Goal: Feedback & Contribution: Leave review/rating

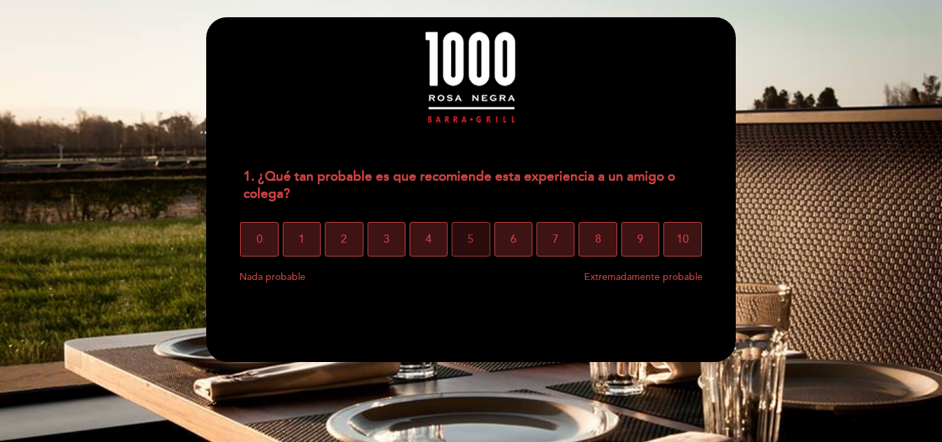
click at [471, 241] on span "5" at bounding box center [470, 239] width 6 height 39
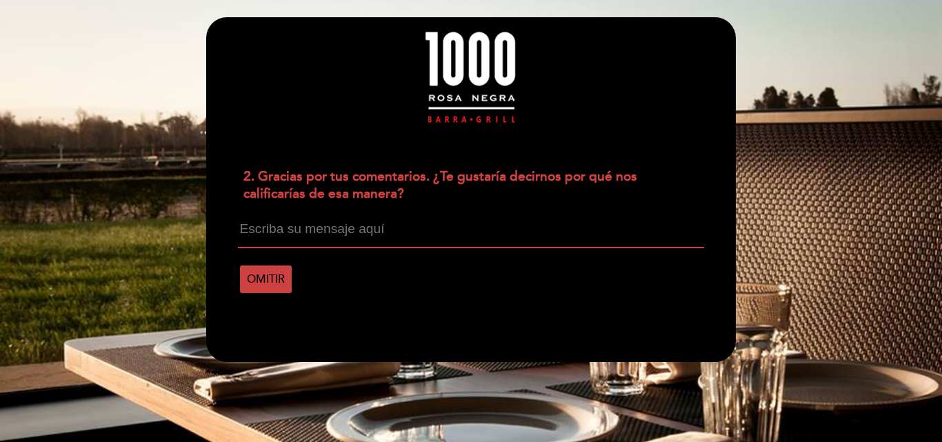
click at [380, 235] on textarea at bounding box center [470, 235] width 465 height 26
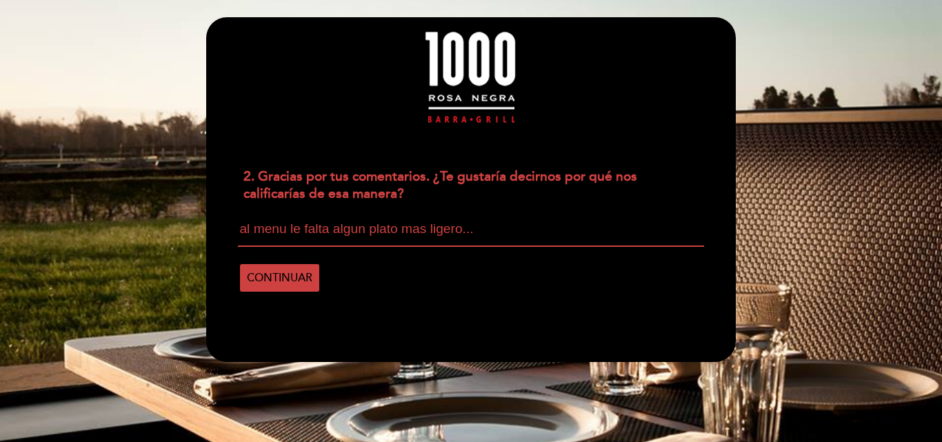
click at [378, 242] on textarea "al menu le falta algun plato mas ligero..." at bounding box center [470, 234] width 465 height 25
click at [418, 173] on div "2. Gracias por tus comentarios. ¿Te gustaría decirnos por qué nos calificarías …" at bounding box center [470, 185] width 476 height 51
click at [395, 225] on textarea "al menu le falta algun pylato mas ligero..." at bounding box center [470, 234] width 465 height 25
drag, startPoint x: 407, startPoint y: 225, endPoint x: 368, endPoint y: 225, distance: 38.6
click at [368, 225] on textarea "al menu le falta algun pylato mas ligero..." at bounding box center [470, 234] width 465 height 25
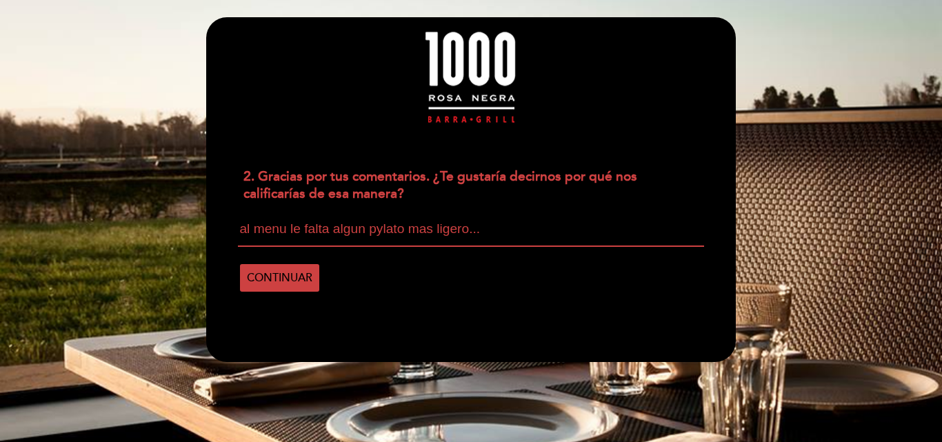
click at [402, 230] on textarea "al menu le falta algun pylato mas ligero..." at bounding box center [470, 234] width 465 height 25
drag, startPoint x: 481, startPoint y: 223, endPoint x: 317, endPoint y: 204, distance: 164.5
click at [317, 204] on div "2. Gracias por tus comentarios. ¿Te gustaría decirnos por qué nos calificarías …" at bounding box center [470, 228] width 529 height 137
click at [403, 226] on textarea "al menu le falta algun pylato mas ligero..." at bounding box center [470, 234] width 465 height 25
click at [502, 230] on textarea "al menu le falta algun plato mas ligero..." at bounding box center [470, 234] width 465 height 25
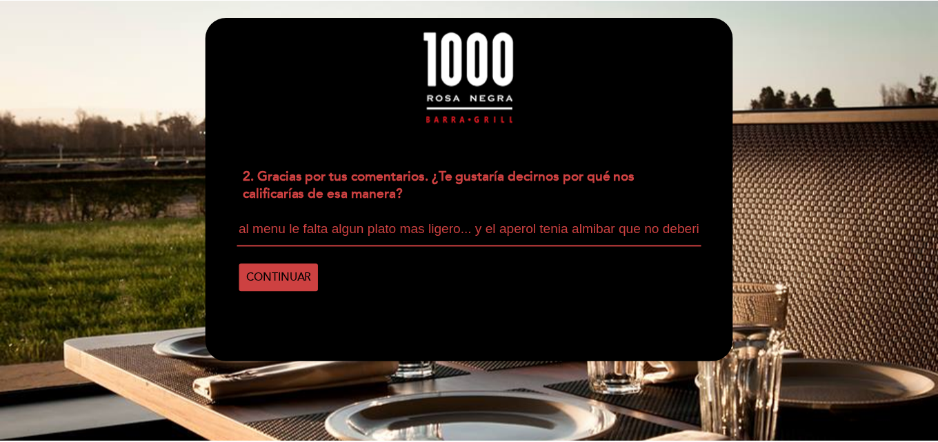
scroll to position [1, 0]
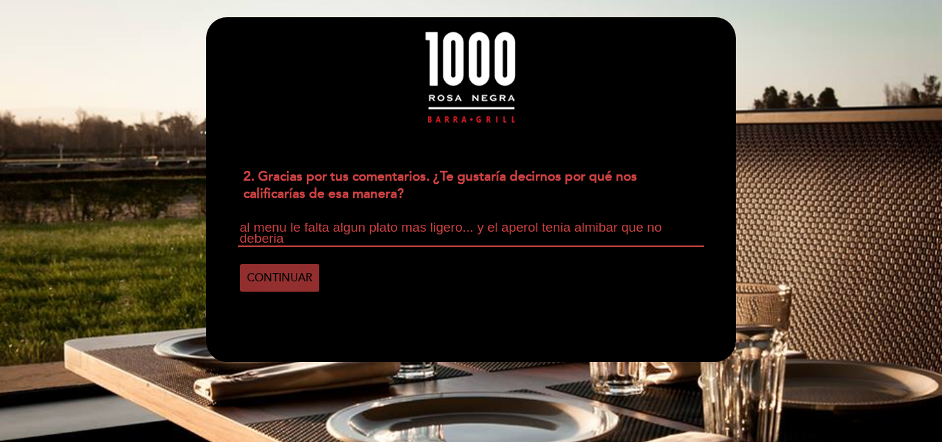
type textarea "al menu le falta algun plato mas ligero... y el aperol tenia almibar que no deb…"
click at [283, 275] on span "CONTINUAR" at bounding box center [279, 278] width 65 height 39
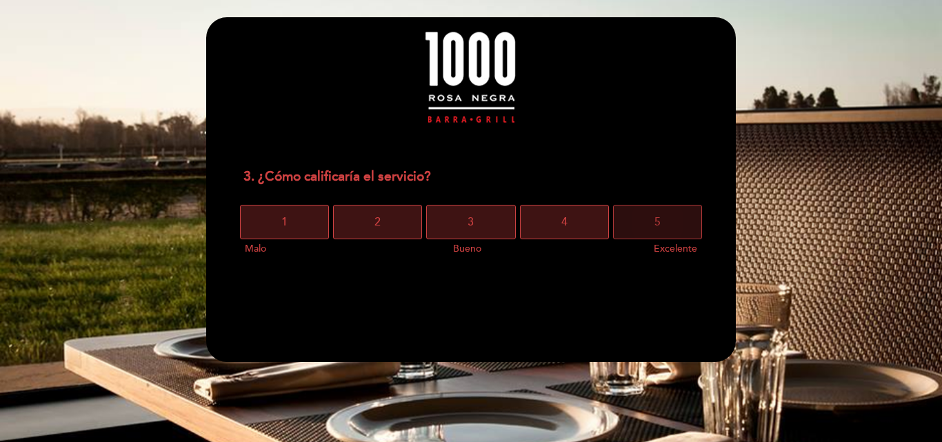
click at [661, 219] on button "5" at bounding box center [657, 222] width 89 height 34
click at [645, 219] on button "5" at bounding box center [657, 222] width 89 height 34
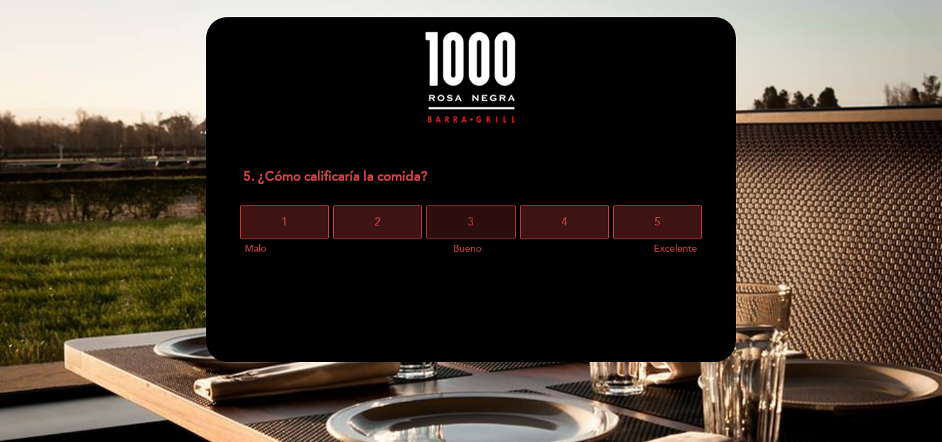
click at [491, 222] on button "3" at bounding box center [470, 222] width 89 height 34
click at [483, 214] on button "3" at bounding box center [470, 222] width 89 height 34
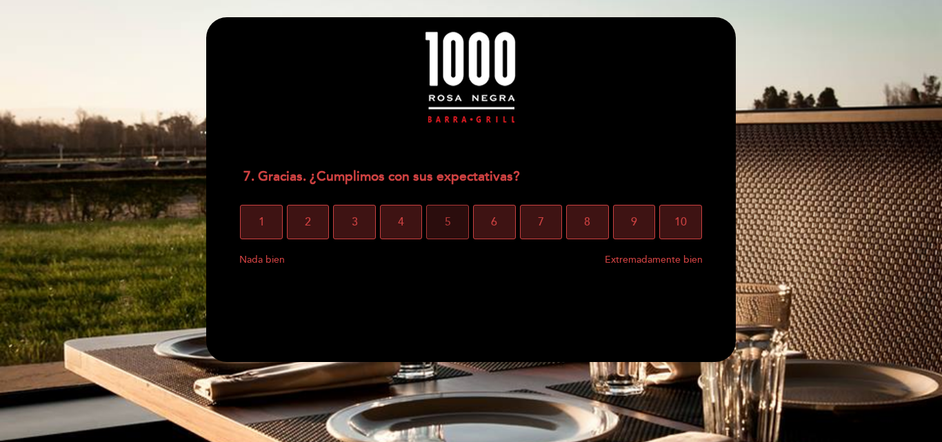
click at [460, 216] on button "5" at bounding box center [447, 222] width 43 height 34
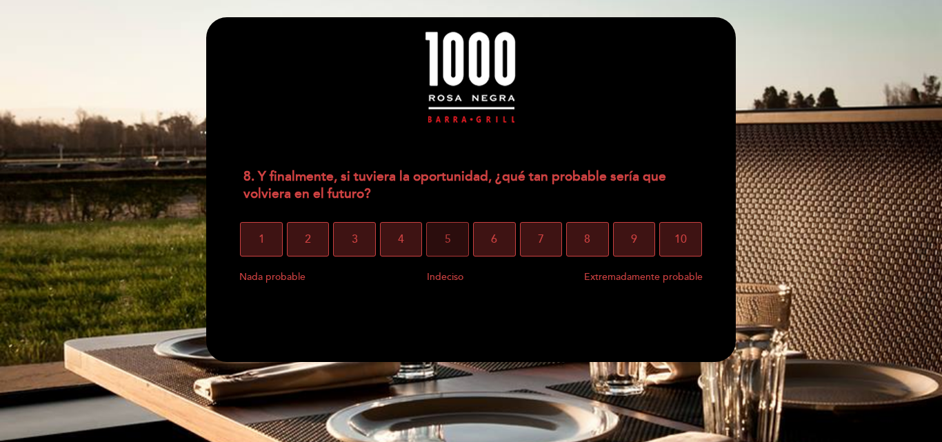
click at [446, 241] on span "5" at bounding box center [448, 239] width 6 height 39
select select "es"
